Goal: Transaction & Acquisition: Purchase product/service

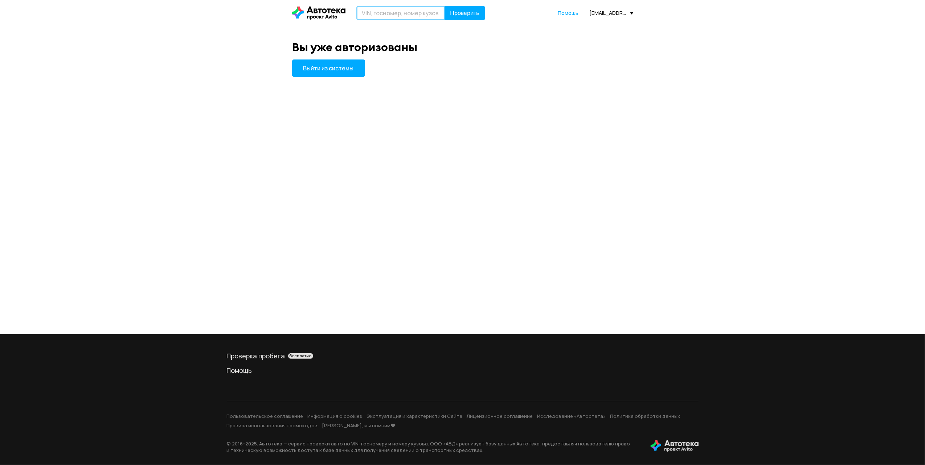
click at [399, 15] on input "text" at bounding box center [400, 13] width 89 height 15
type input "["
type input "Х691РВ12"
click at [476, 8] on button "Проверить" at bounding box center [464, 13] width 41 height 15
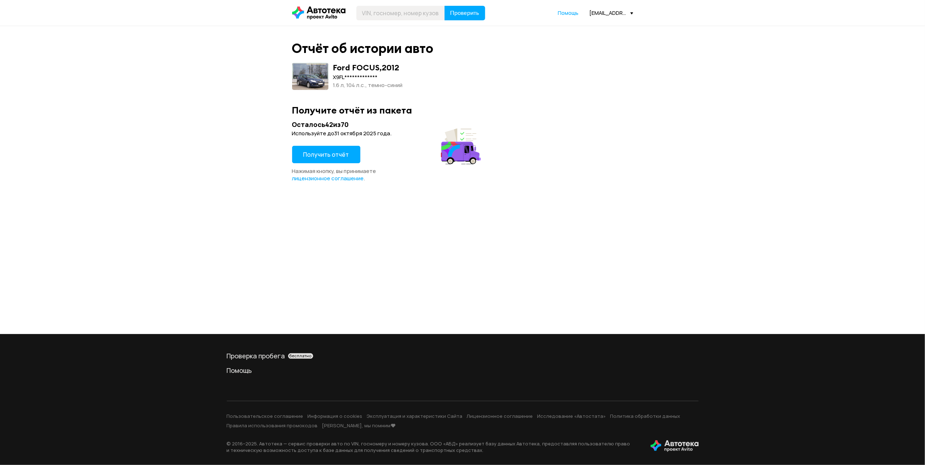
click at [327, 154] on span "Получить отчёт" at bounding box center [326, 155] width 46 height 8
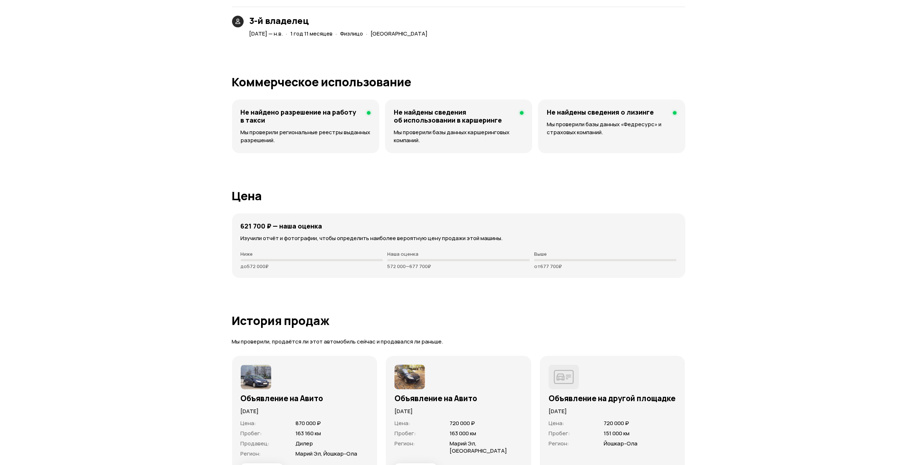
scroll to position [1789, 0]
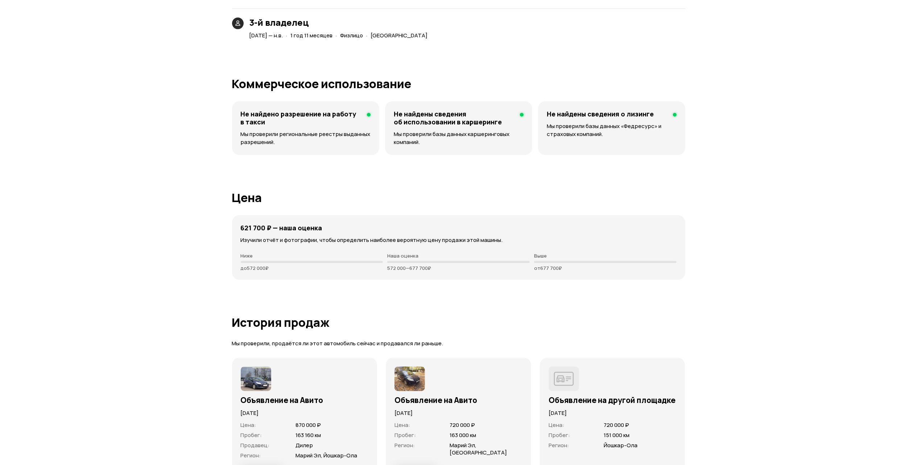
drag, startPoint x: 387, startPoint y: 269, endPoint x: 434, endPoint y: 268, distance: 47.2
click at [434, 268] on div "Ниже до 572 000 ₽ Наша оценка 572 000 — 677 700 ₽ Выше от 677 700 ₽" at bounding box center [459, 262] width 436 height 18
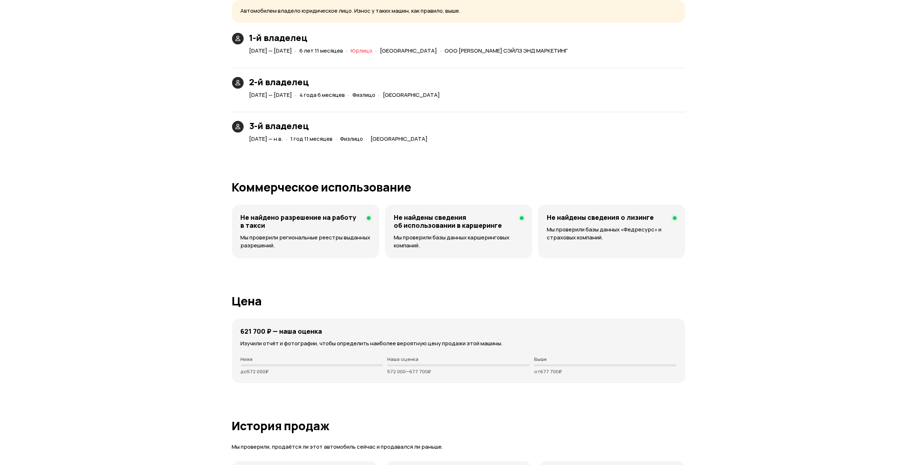
scroll to position [1692, 0]
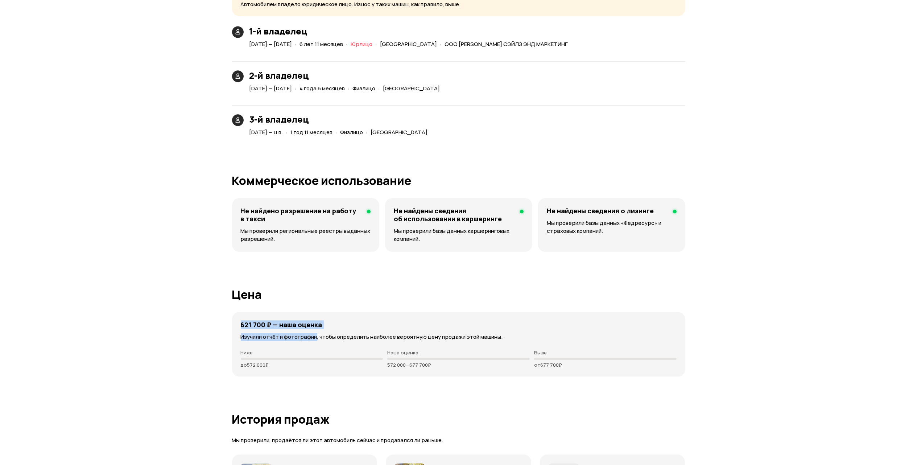
drag, startPoint x: 242, startPoint y: 324, endPoint x: 338, endPoint y: 331, distance: 96.0
click at [318, 330] on div "621 700 ₽ — наша оценка Изучили отчёт и фотографии, чтобы определить наиболее в…" at bounding box center [458, 344] width 453 height 65
click at [382, 324] on div "621 700 ₽ — наша оценка" at bounding box center [459, 325] width 436 height 8
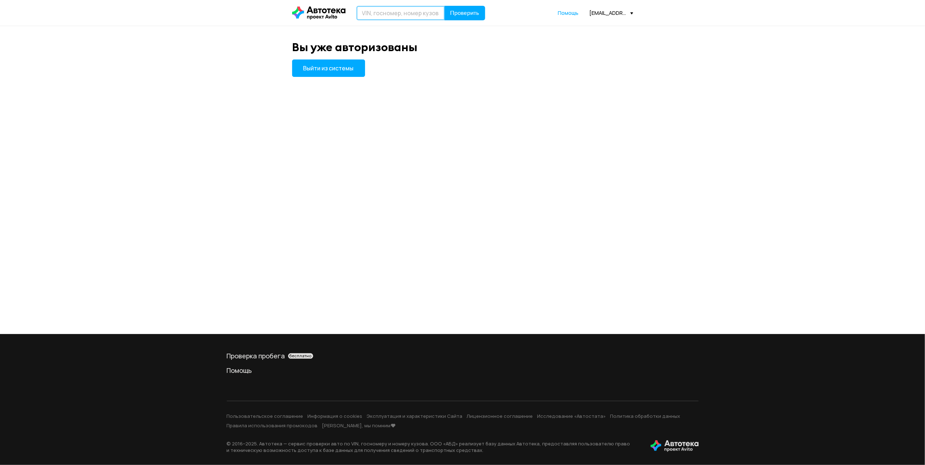
click at [379, 13] on input "text" at bounding box center [400, 13] width 89 height 15
type input "О217РК12"
click at [458, 12] on span "Проверить" at bounding box center [464, 13] width 29 height 6
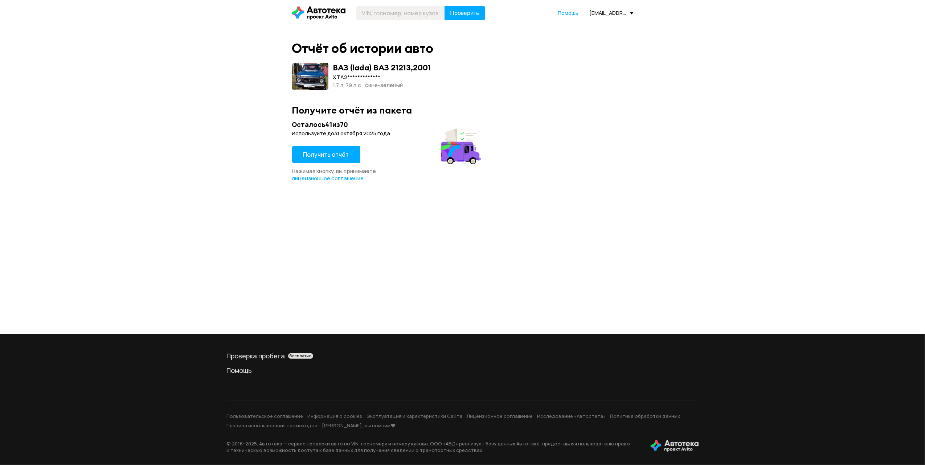
click at [346, 155] on button "Получить отчёт" at bounding box center [326, 154] width 68 height 17
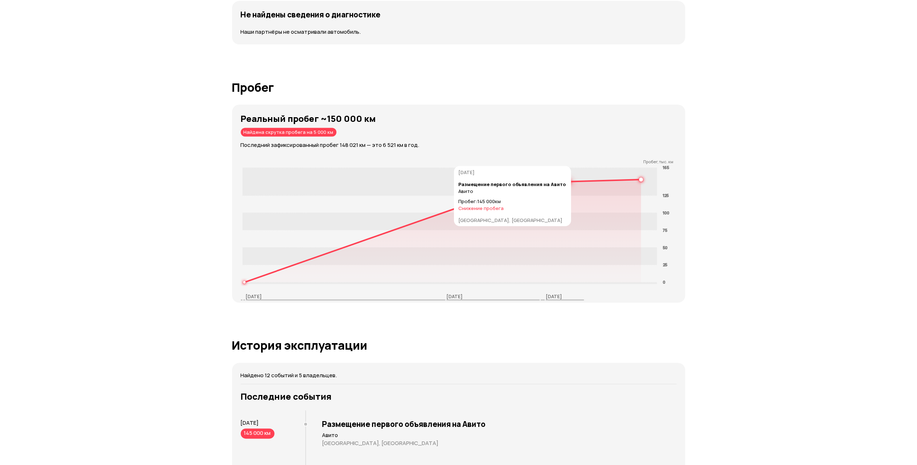
scroll to position [1064, 0]
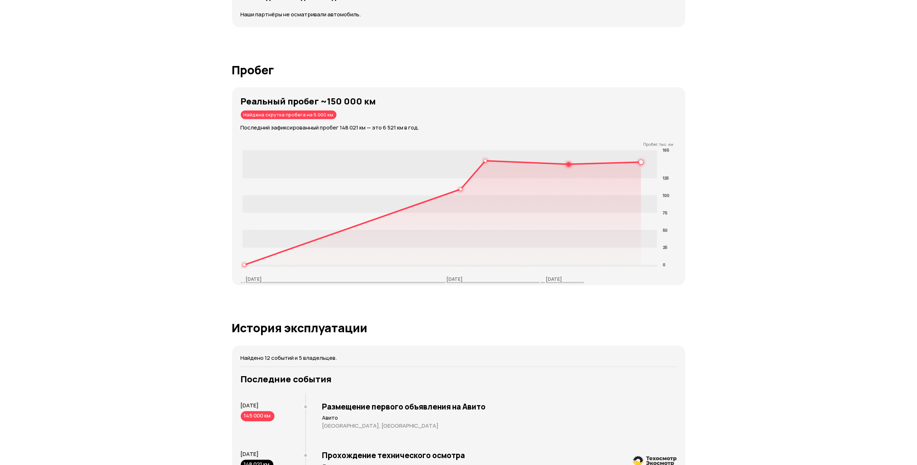
drag, startPoint x: 303, startPoint y: 115, endPoint x: 333, endPoint y: 116, distance: 29.8
click at [333, 116] on div "Реальный пробег ~150 000 км Найдена скрутка пробега на 5 000 км Последний зафик…" at bounding box center [463, 114] width 445 height 36
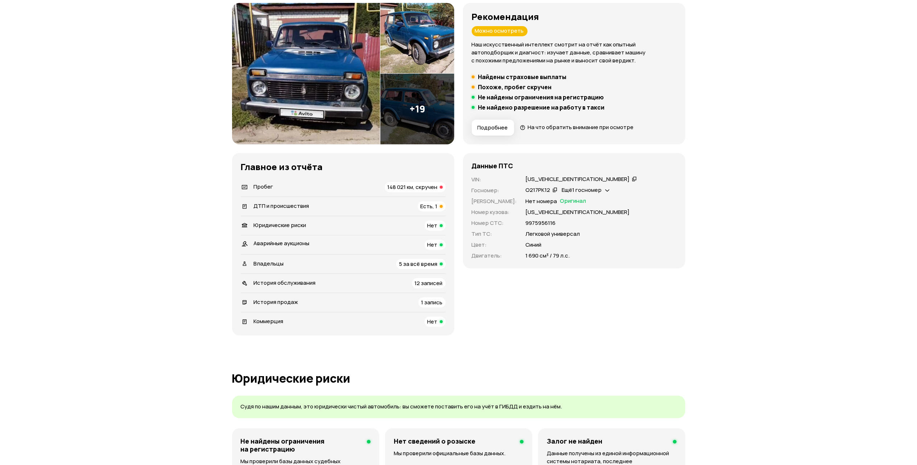
scroll to position [0, 0]
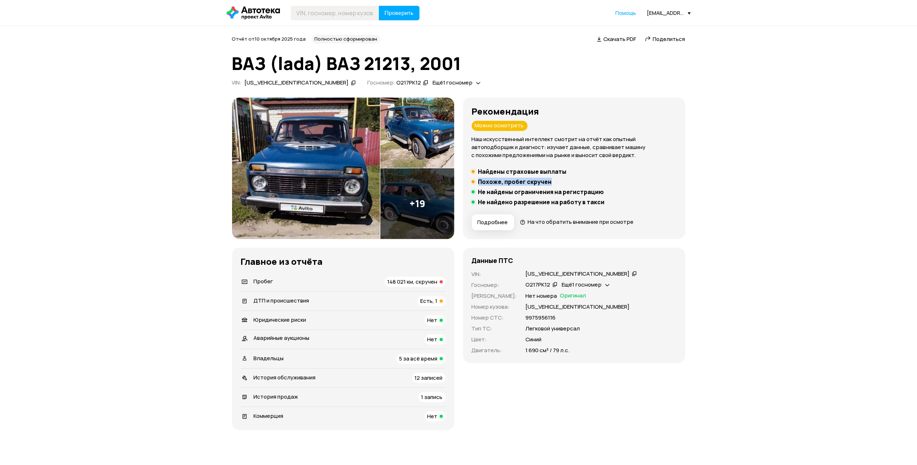
drag, startPoint x: 489, startPoint y: 181, endPoint x: 550, endPoint y: 181, distance: 60.9
click at [550, 181] on div "Похоже, пробег скручен" at bounding box center [512, 181] width 84 height 7
drag, startPoint x: 419, startPoint y: 284, endPoint x: 437, endPoint y: 282, distance: 17.9
click at [437, 282] on span "148 021 км, скручен" at bounding box center [413, 282] width 50 height 8
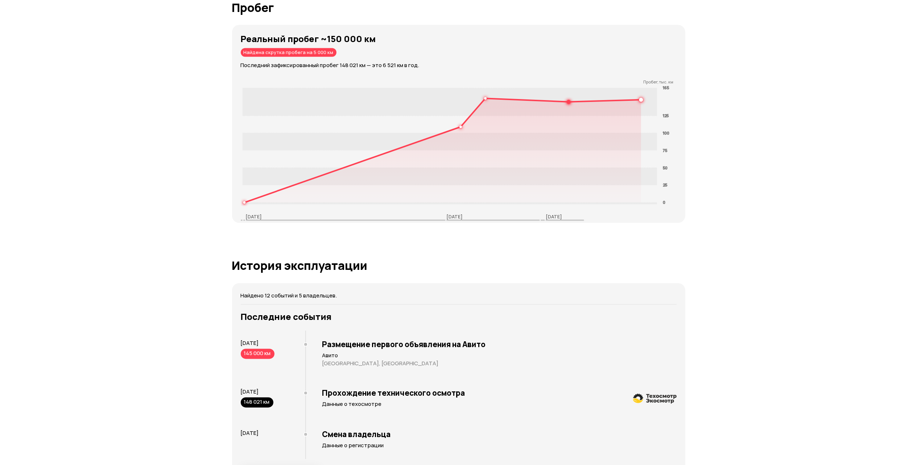
scroll to position [1128, 0]
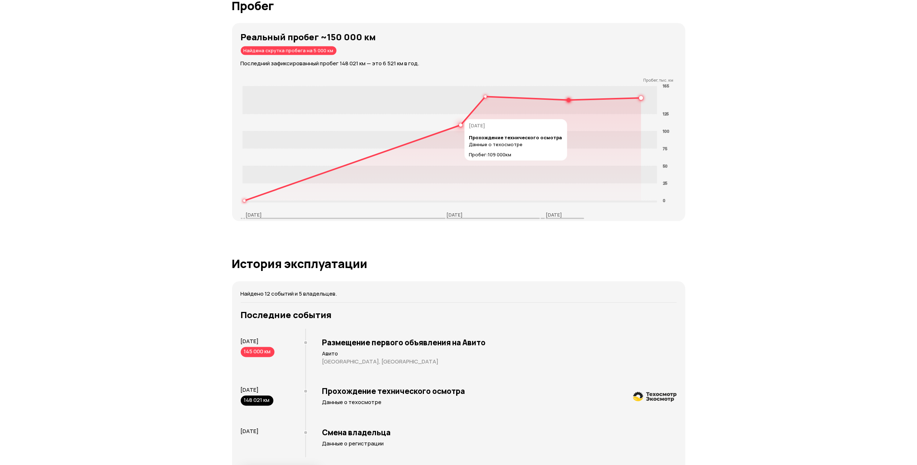
click at [415, 116] on rect at bounding box center [449, 122] width 415 height 17
drag, startPoint x: 289, startPoint y: 51, endPoint x: 335, endPoint y: 52, distance: 46.4
click at [335, 52] on div "Реальный пробег ~150 000 км Найдена скрутка пробега на 5 000 км Последний зафик…" at bounding box center [463, 50] width 445 height 36
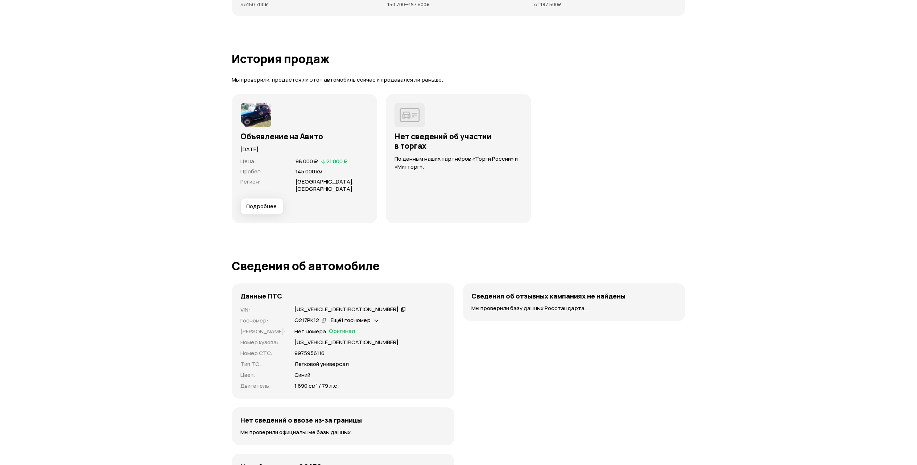
scroll to position [1950, 0]
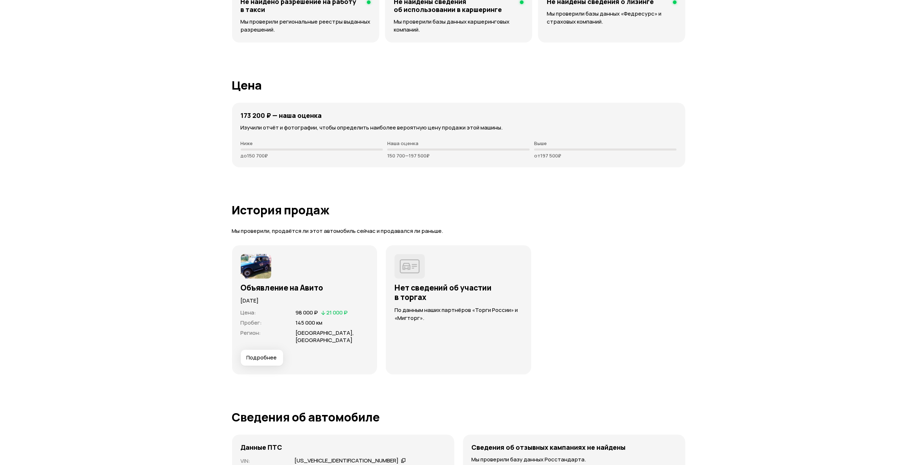
drag, startPoint x: 387, startPoint y: 157, endPoint x: 440, endPoint y: 159, distance: 52.6
click at [440, 159] on div "173 200 ₽ — наша оценка Изучили отчёт и фотографии, чтобы определить наиболее в…" at bounding box center [458, 135] width 453 height 65
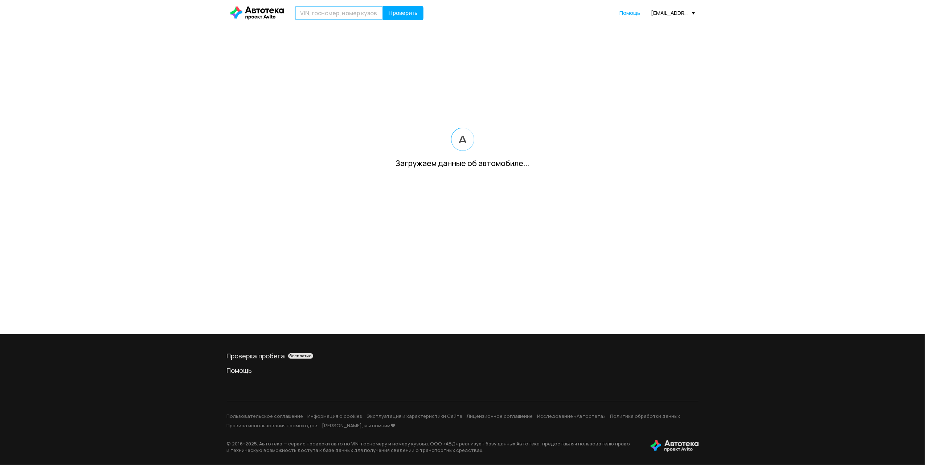
click at [361, 18] on input "text" at bounding box center [339, 13] width 89 height 15
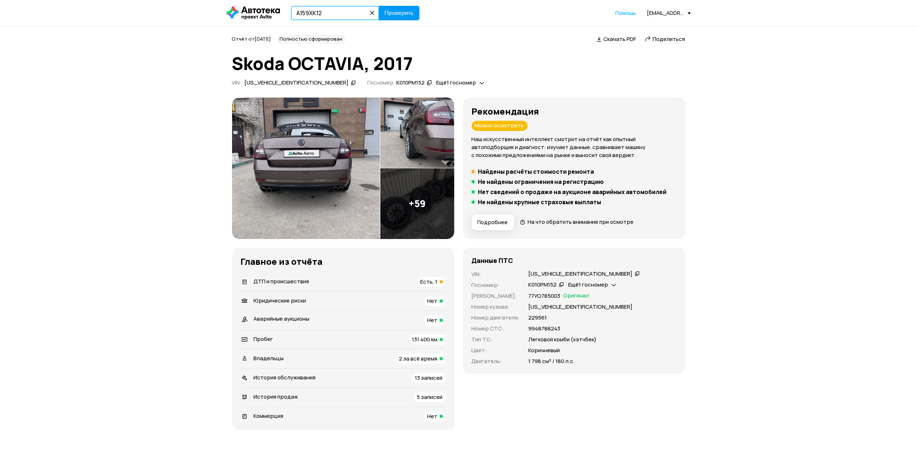
type input "А159ХК12"
click at [392, 14] on span "Проверить" at bounding box center [399, 13] width 29 height 6
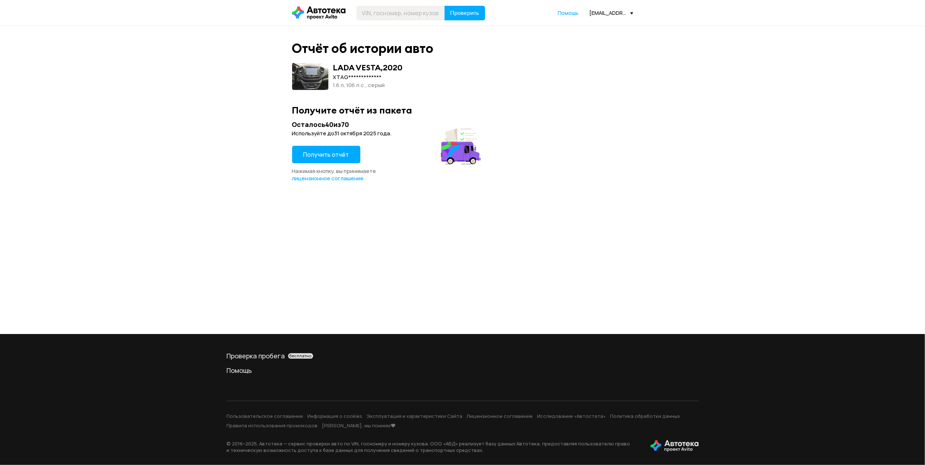
click at [339, 158] on span "Получить отчёт" at bounding box center [326, 155] width 46 height 8
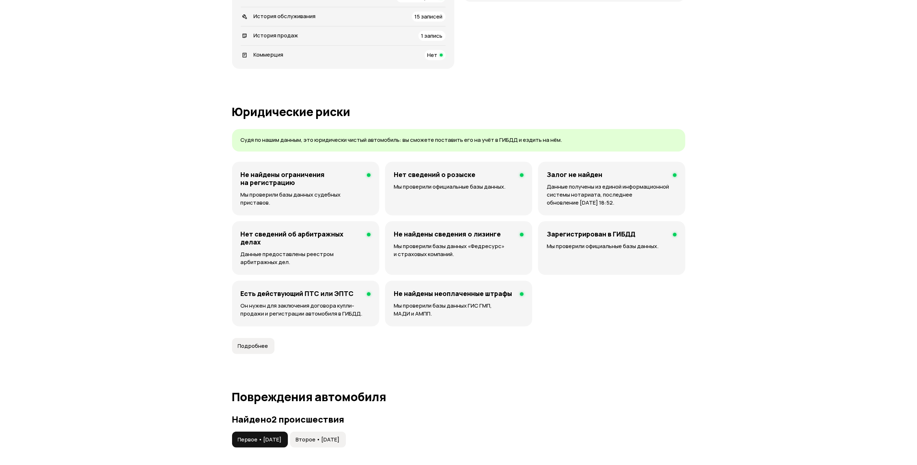
scroll to position [629, 0]
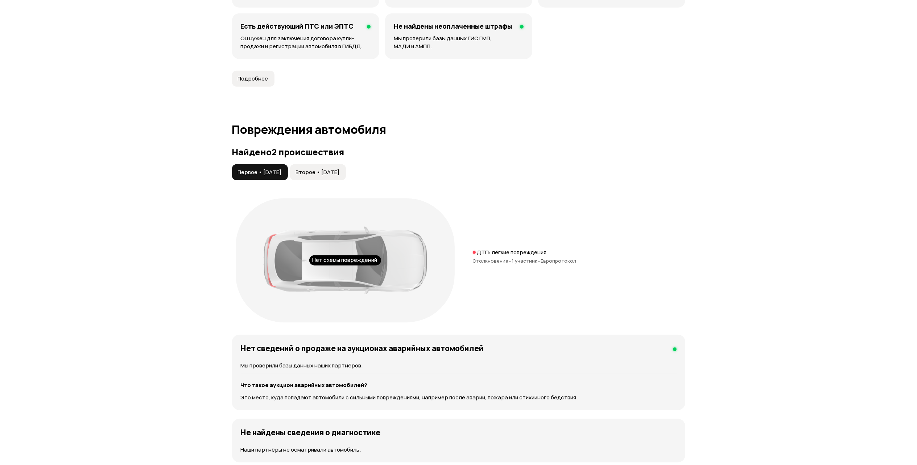
click at [555, 262] on span "Европротокол" at bounding box center [559, 261] width 36 height 7
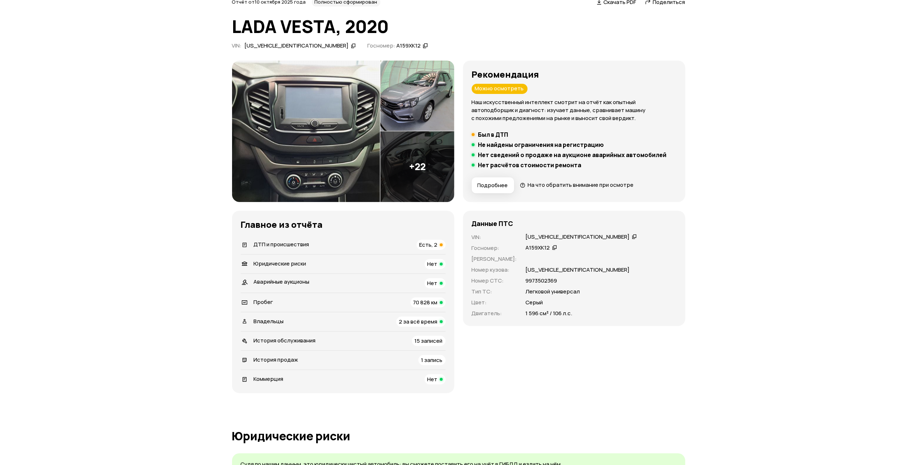
scroll to position [0, 0]
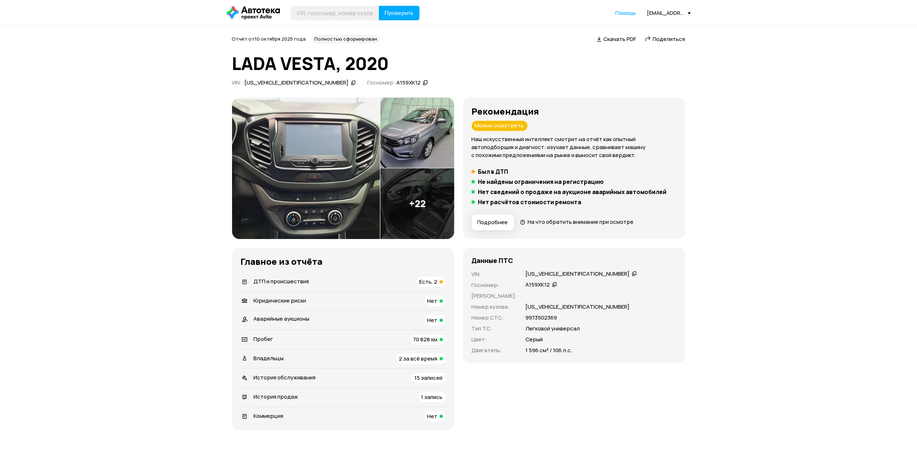
click at [443, 281] on div at bounding box center [441, 281] width 3 height 3
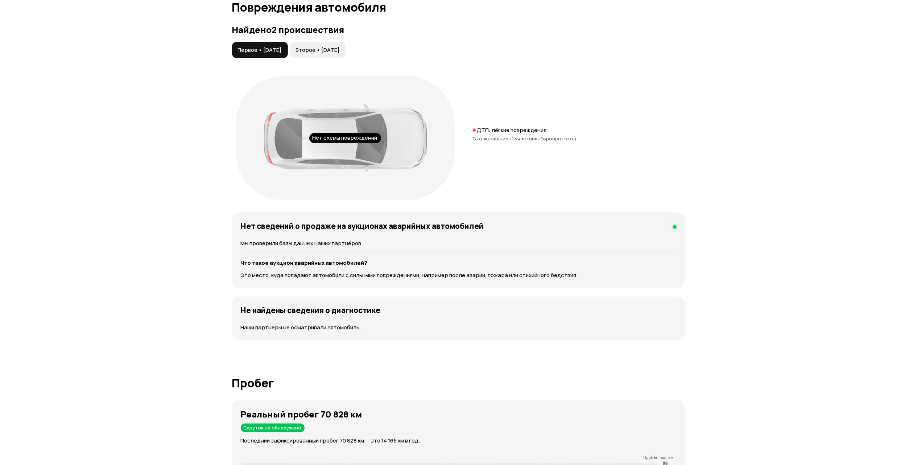
scroll to position [752, 0]
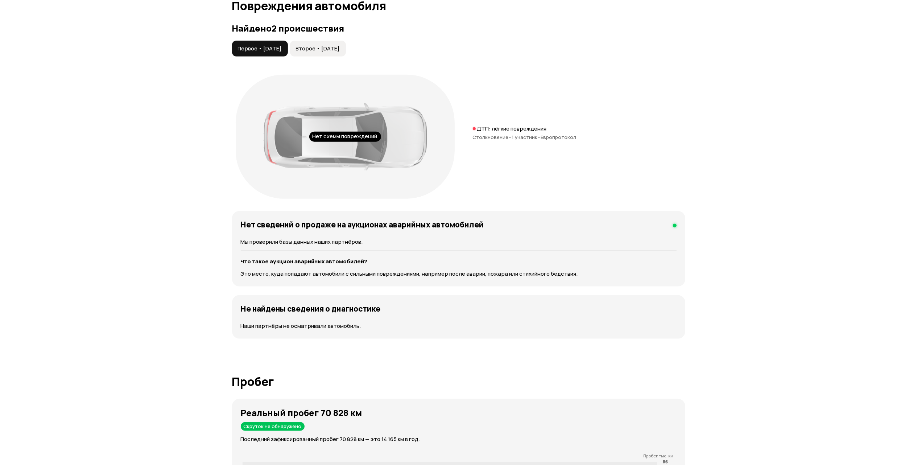
click at [491, 132] on p "ДТП: лёгкие повреждения" at bounding box center [512, 128] width 70 height 7
click at [543, 135] on span "Европротокол" at bounding box center [559, 137] width 36 height 7
click at [493, 131] on p "ДТП: лёгкие повреждения" at bounding box center [512, 128] width 70 height 7
drag, startPoint x: 459, startPoint y: 126, endPoint x: 472, endPoint y: 126, distance: 13.4
click at [459, 126] on div "Нет схемы повреждений ДТП: лёгкие повреждения Столкновение • 1 участник • Европ…" at bounding box center [458, 136] width 453 height 131
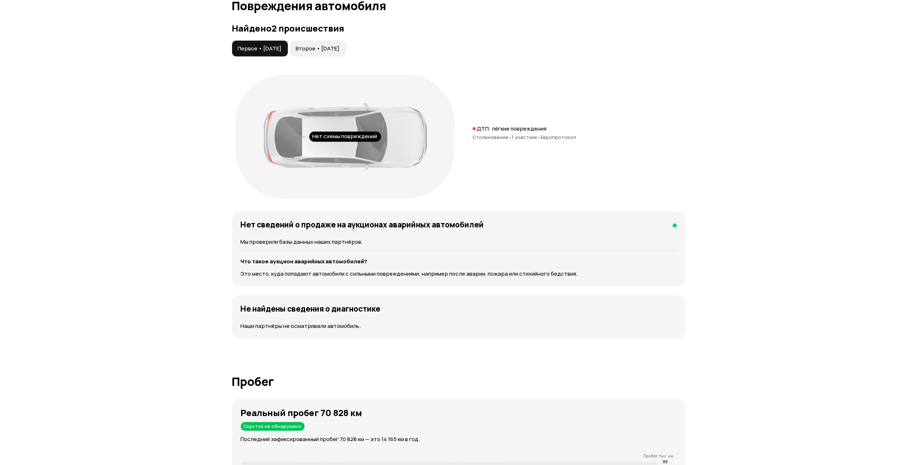
click at [476, 127] on div "ДТП: лёгкие повреждения" at bounding box center [579, 128] width 213 height 7
click at [428, 130] on div "Нет схемы повреждений" at bounding box center [345, 137] width 219 height 124
click at [340, 138] on div "Нет схемы повреждений" at bounding box center [345, 137] width 72 height 10
click at [287, 138] on div at bounding box center [345, 136] width 163 height 67
click at [264, 138] on div at bounding box center [345, 136] width 163 height 67
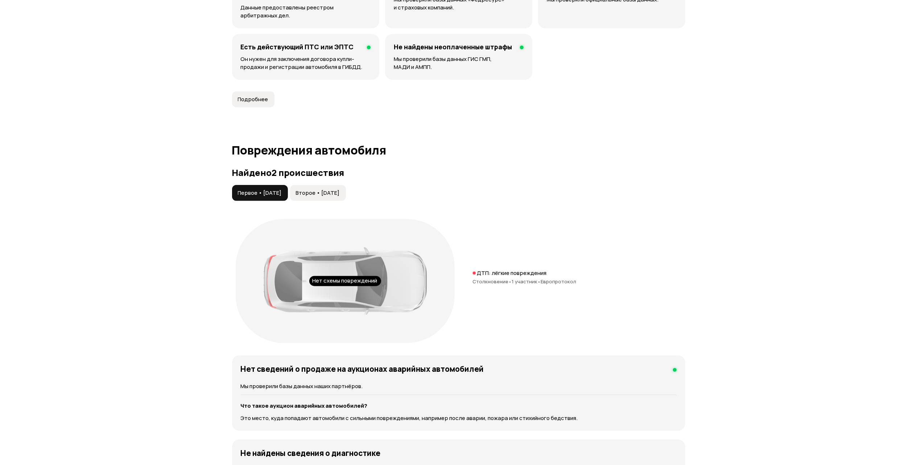
scroll to position [607, 0]
click at [325, 196] on span "Второе • 24 сен 2023" at bounding box center [318, 193] width 44 height 7
click at [259, 192] on span "Первое • 15 фев 2021" at bounding box center [260, 193] width 44 height 7
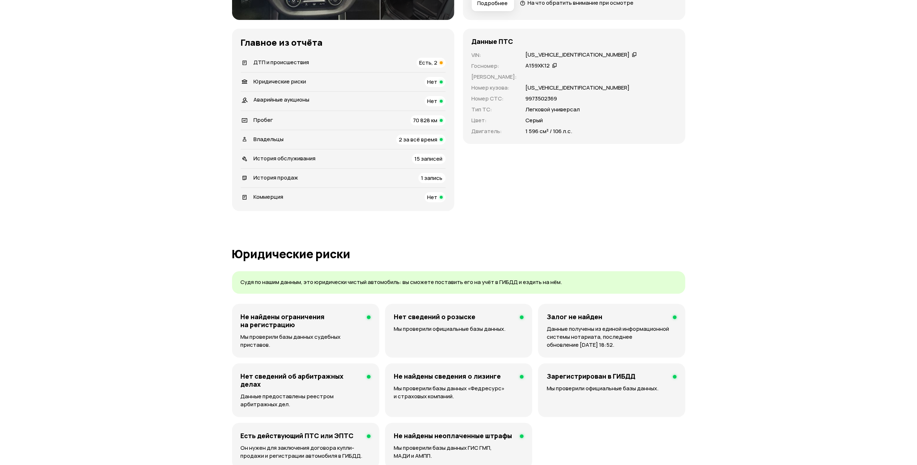
scroll to position [172, 0]
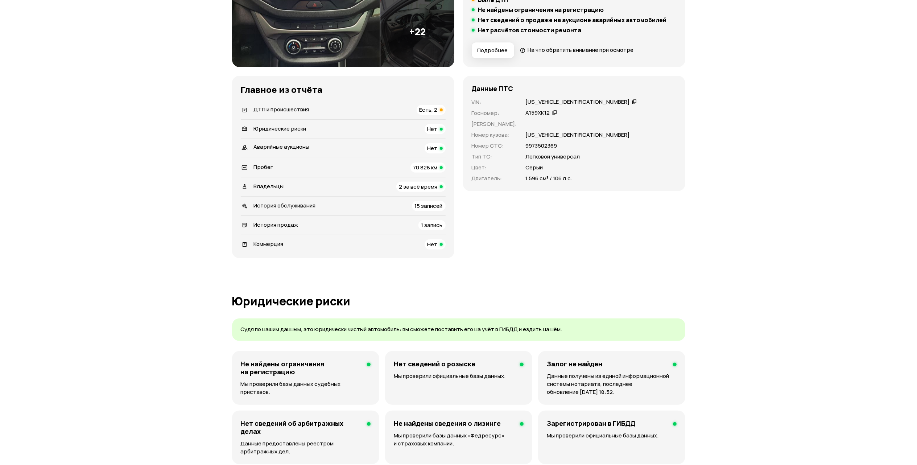
click at [411, 190] on span "2 за всё время" at bounding box center [418, 187] width 38 height 8
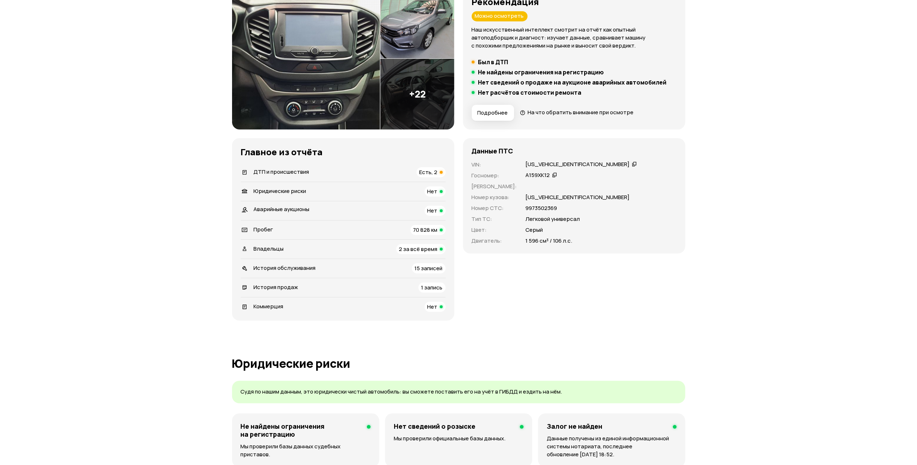
scroll to position [1, 0]
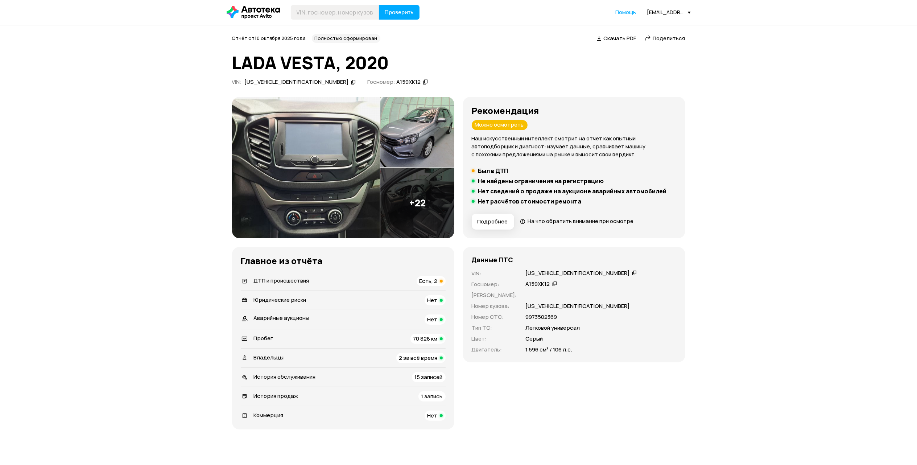
click at [559, 271] on div "XTAGFK110MY498184" at bounding box center [578, 273] width 104 height 8
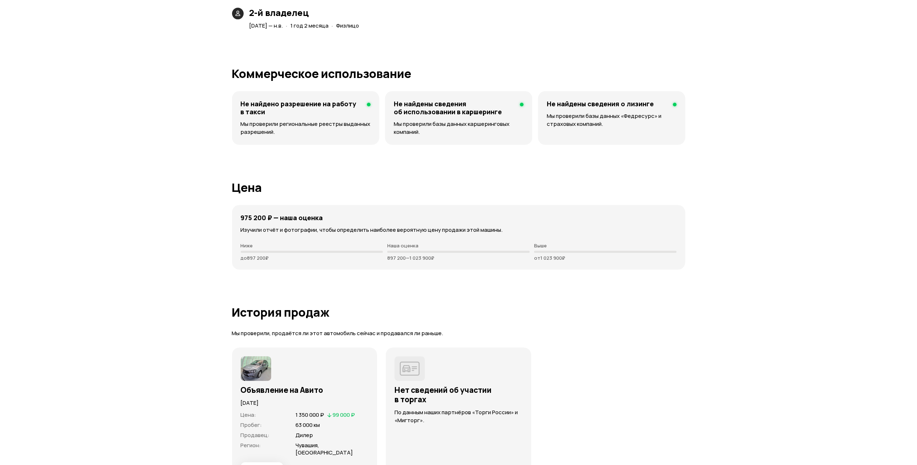
scroll to position [1839, 0]
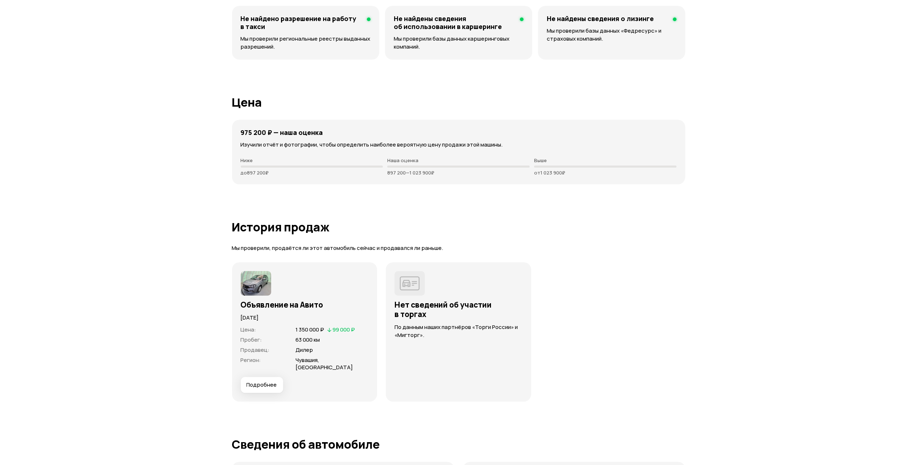
drag, startPoint x: 389, startPoint y: 172, endPoint x: 443, endPoint y: 176, distance: 54.2
click at [443, 176] on div "975 200 ₽ — наша оценка Изучили отчёт и фотографии, чтобы определить наиболее в…" at bounding box center [458, 152] width 453 height 65
click at [428, 183] on div "975 200 ₽ — наша оценка Изучили отчёт и фотографии, чтобы определить наиболее в…" at bounding box center [458, 152] width 453 height 65
drag, startPoint x: 383, startPoint y: 174, endPoint x: 446, endPoint y: 174, distance: 62.7
click at [446, 174] on div "Ниже до 897 200 ₽ Наша оценка 897 200 — 1 023 900 ₽ Выше от 1 023 900 ₽" at bounding box center [459, 166] width 436 height 18
